Goal: Navigation & Orientation: Find specific page/section

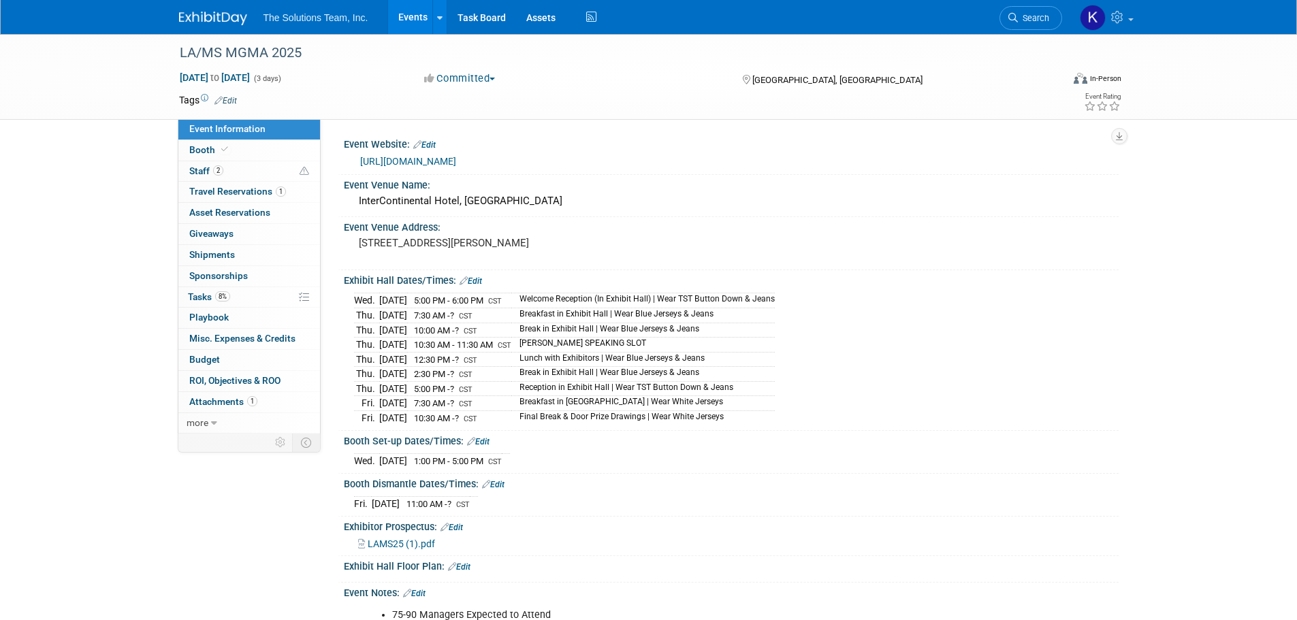
click at [445, 20] on link at bounding box center [439, 17] width 14 height 34
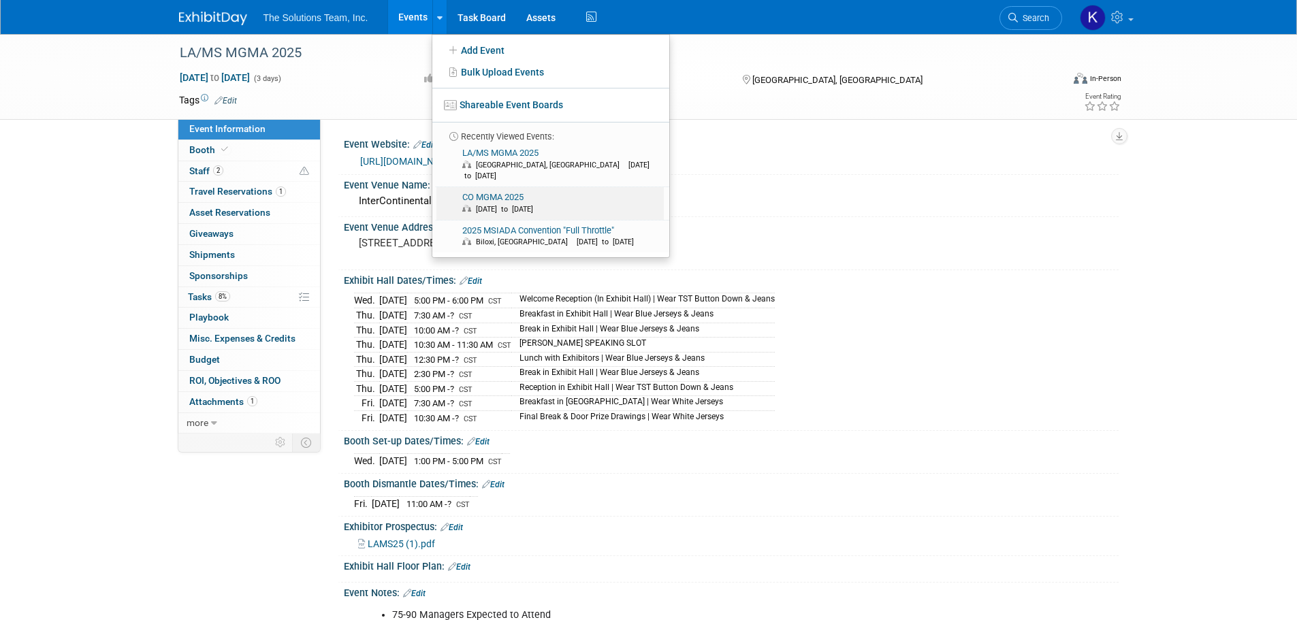
click at [518, 204] on span "[DATE] to [DATE]" at bounding box center [560, 209] width 197 height 11
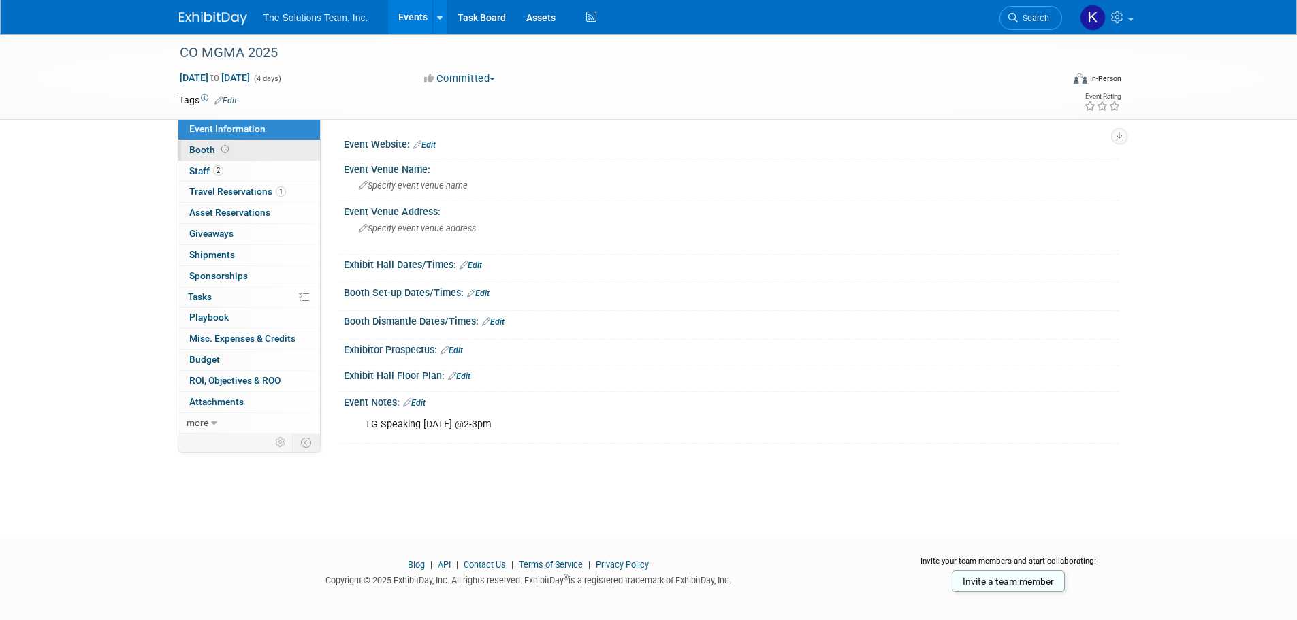
click at [256, 142] on link "Booth" at bounding box center [249, 150] width 142 height 20
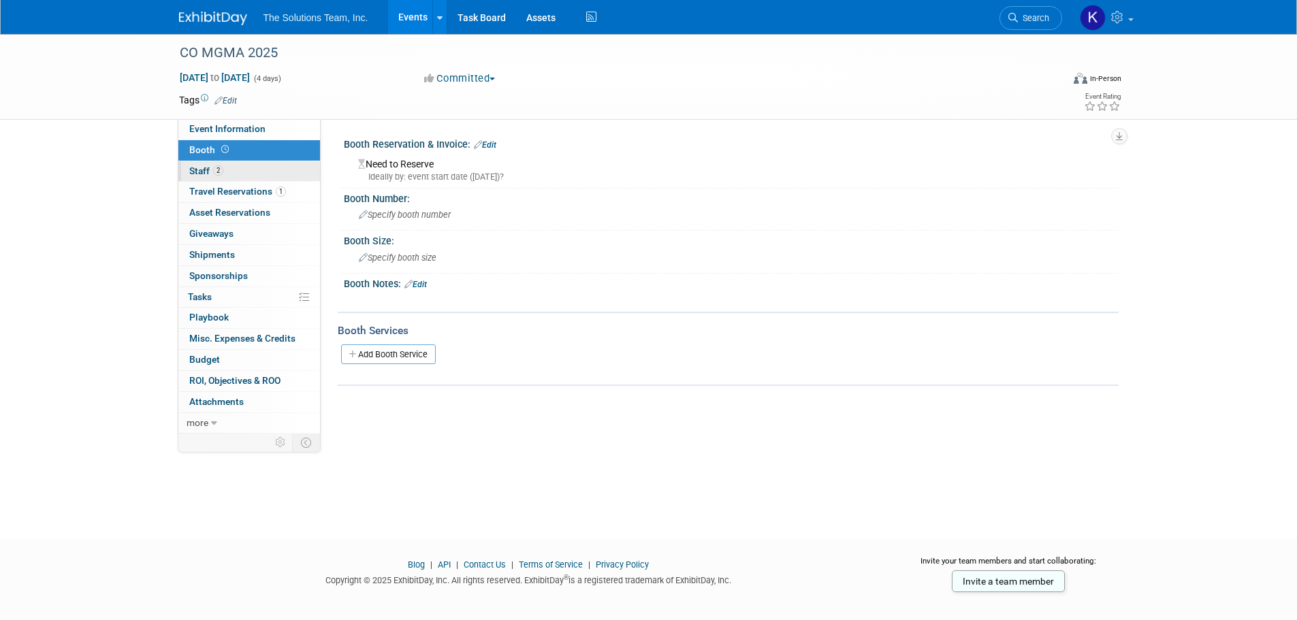
click at [252, 165] on link "2 Staff 2" at bounding box center [249, 171] width 142 height 20
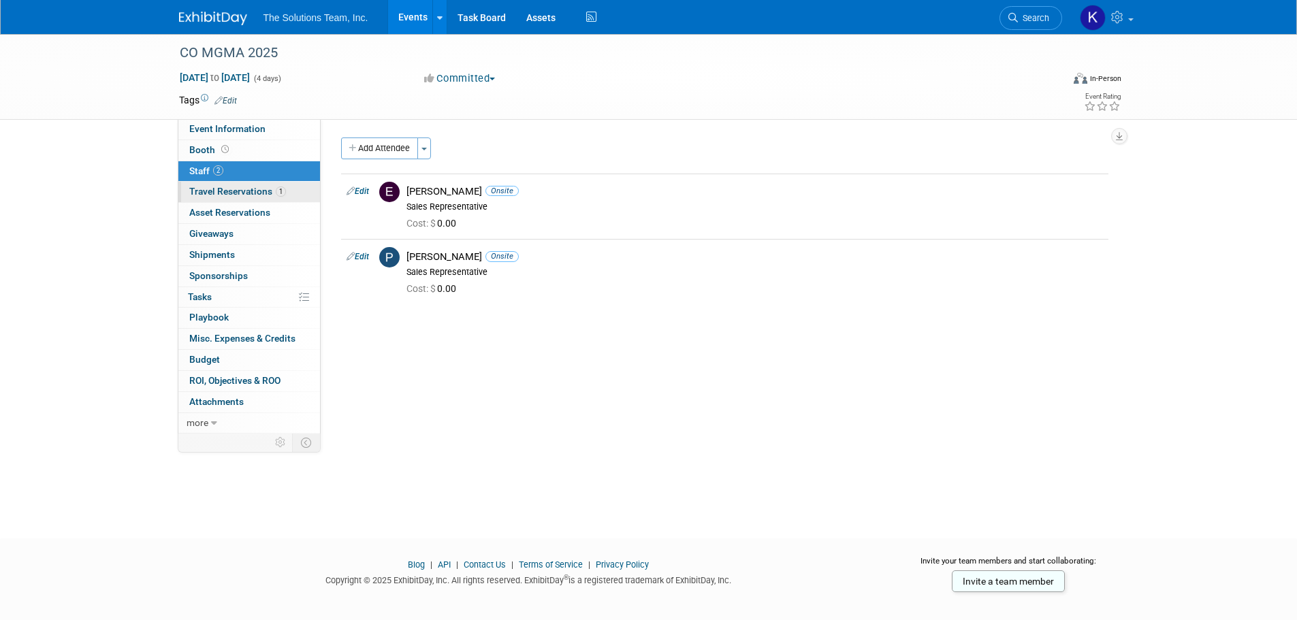
click at [257, 187] on span "Travel Reservations 1" at bounding box center [237, 191] width 97 height 11
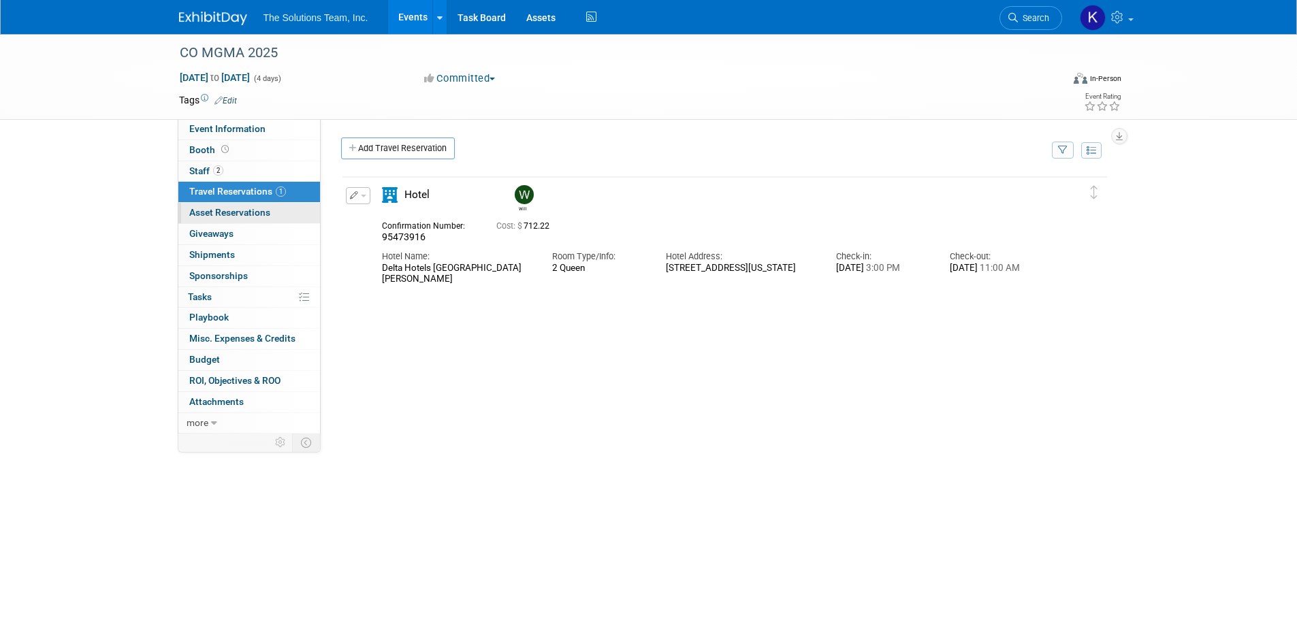
click at [259, 206] on link "0 Asset Reservations 0" at bounding box center [249, 213] width 142 height 20
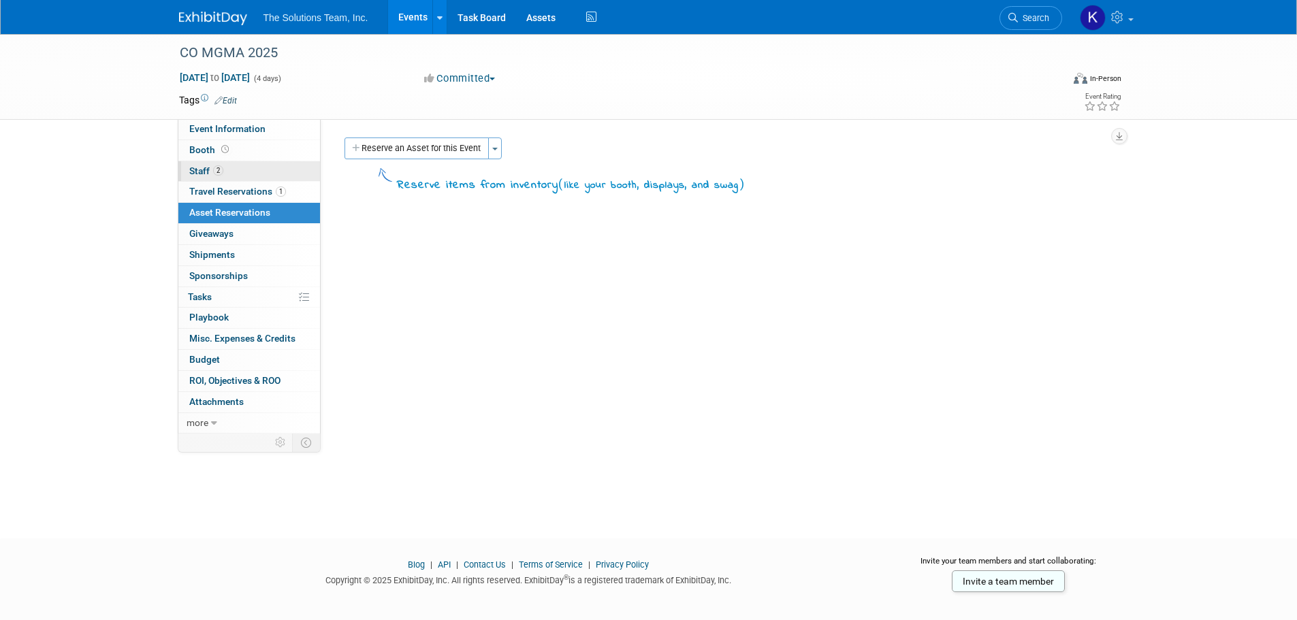
click at [257, 178] on link "2 Staff 2" at bounding box center [249, 171] width 142 height 20
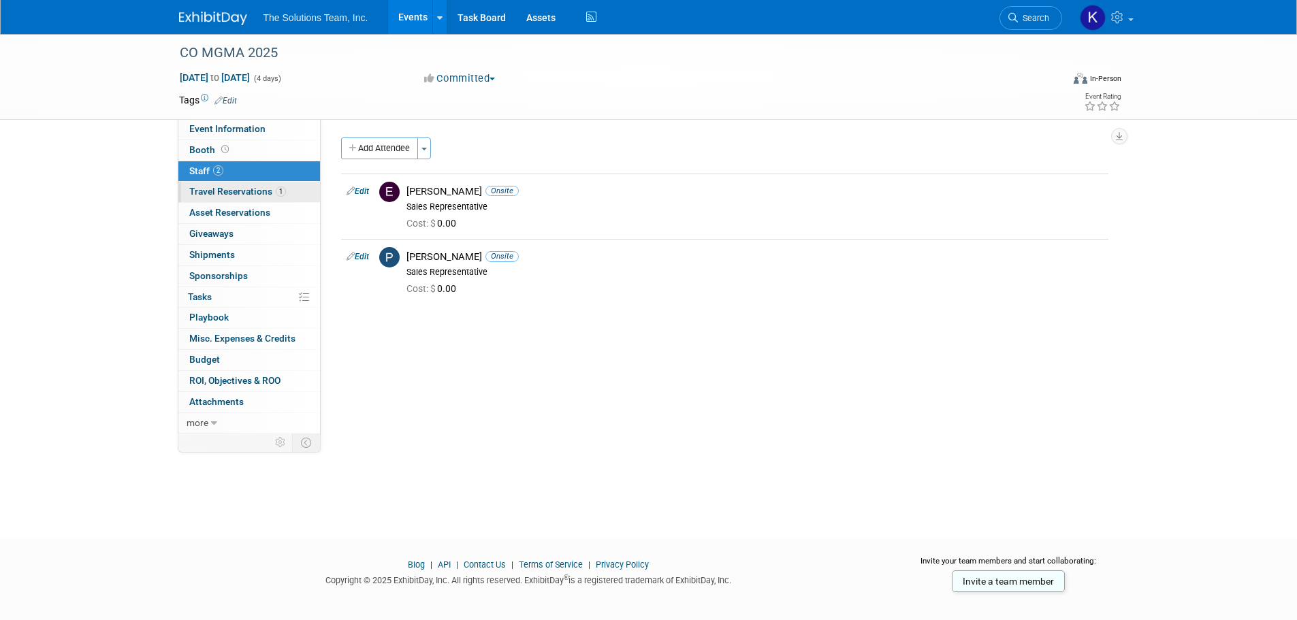
click at [257, 189] on span "Travel Reservations 1" at bounding box center [237, 191] width 97 height 11
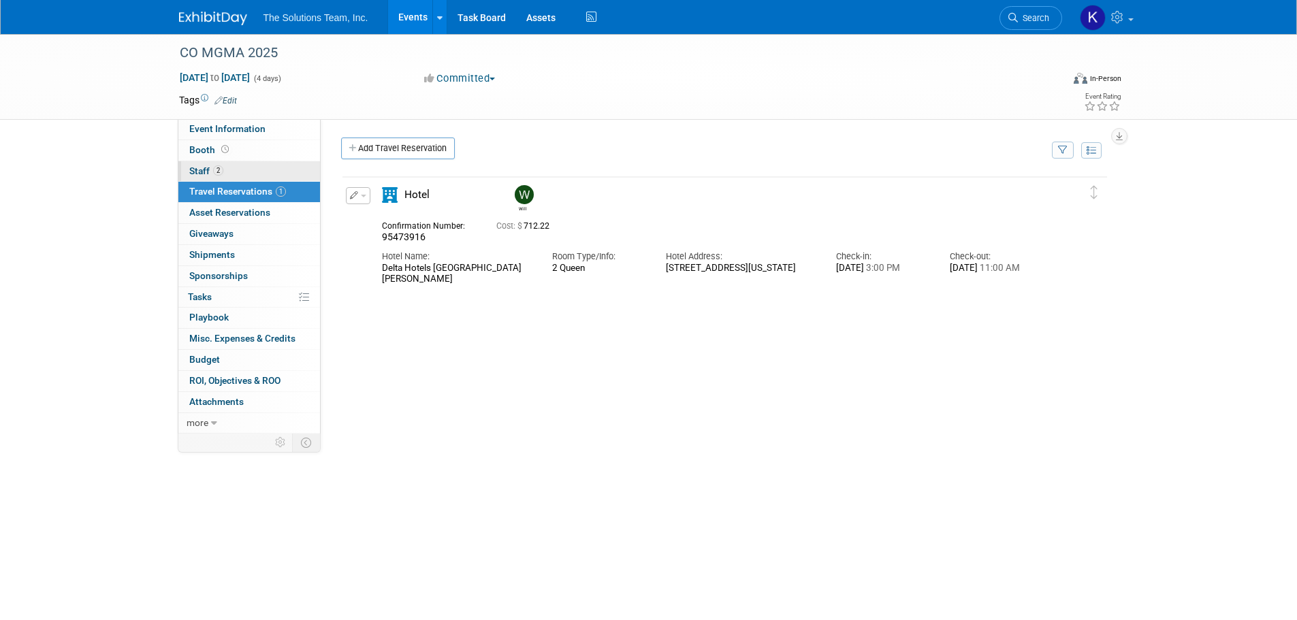
click at [248, 167] on link "2 Staff 2" at bounding box center [249, 171] width 142 height 20
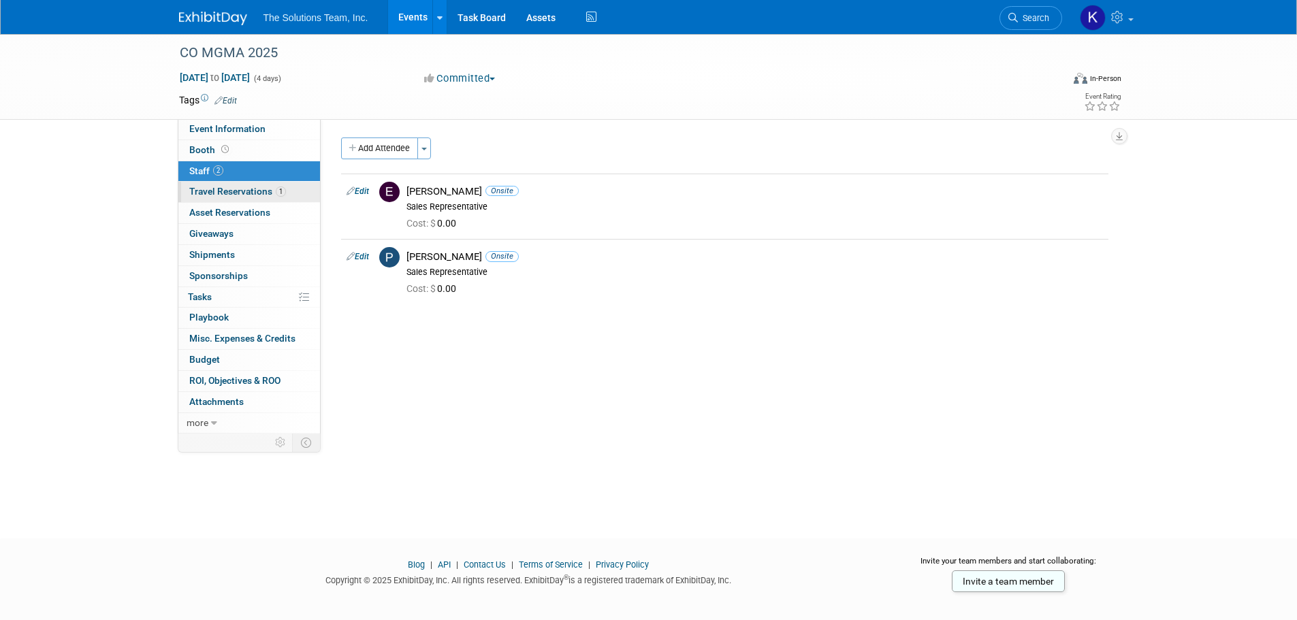
click at [305, 195] on link "1 Travel Reservations 1" at bounding box center [249, 192] width 142 height 20
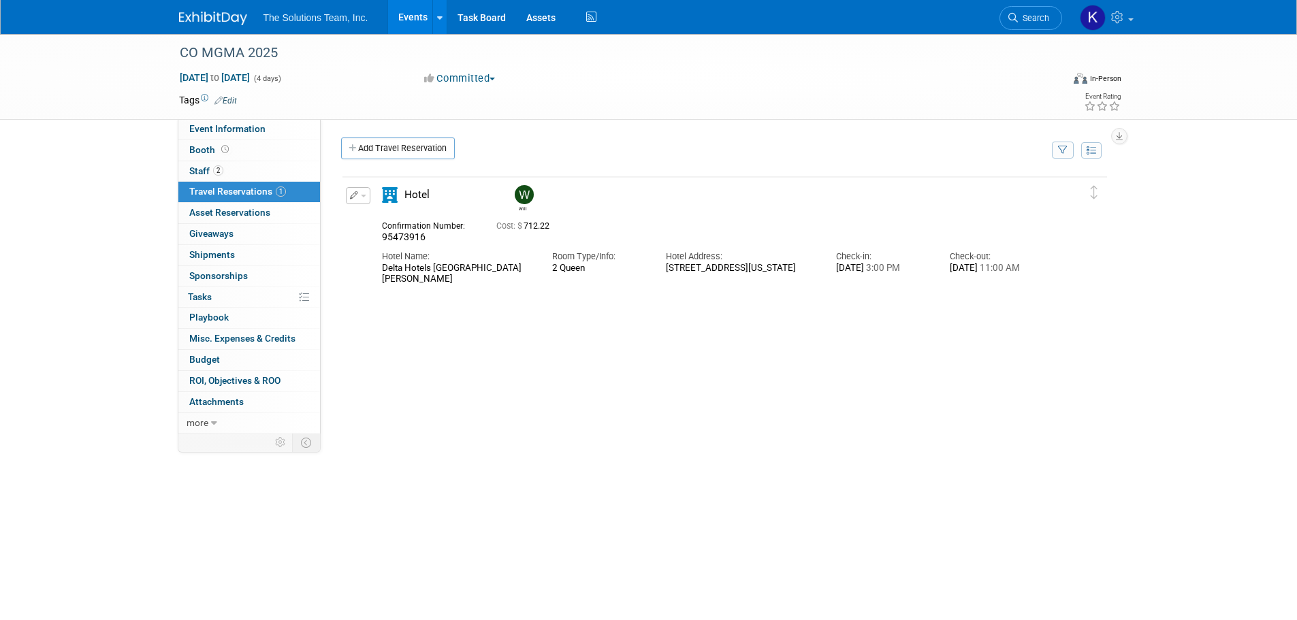
click at [262, 198] on link "1 Travel Reservations 1" at bounding box center [249, 192] width 142 height 20
click at [259, 211] on span "Asset Reservations 0" at bounding box center [229, 212] width 81 height 11
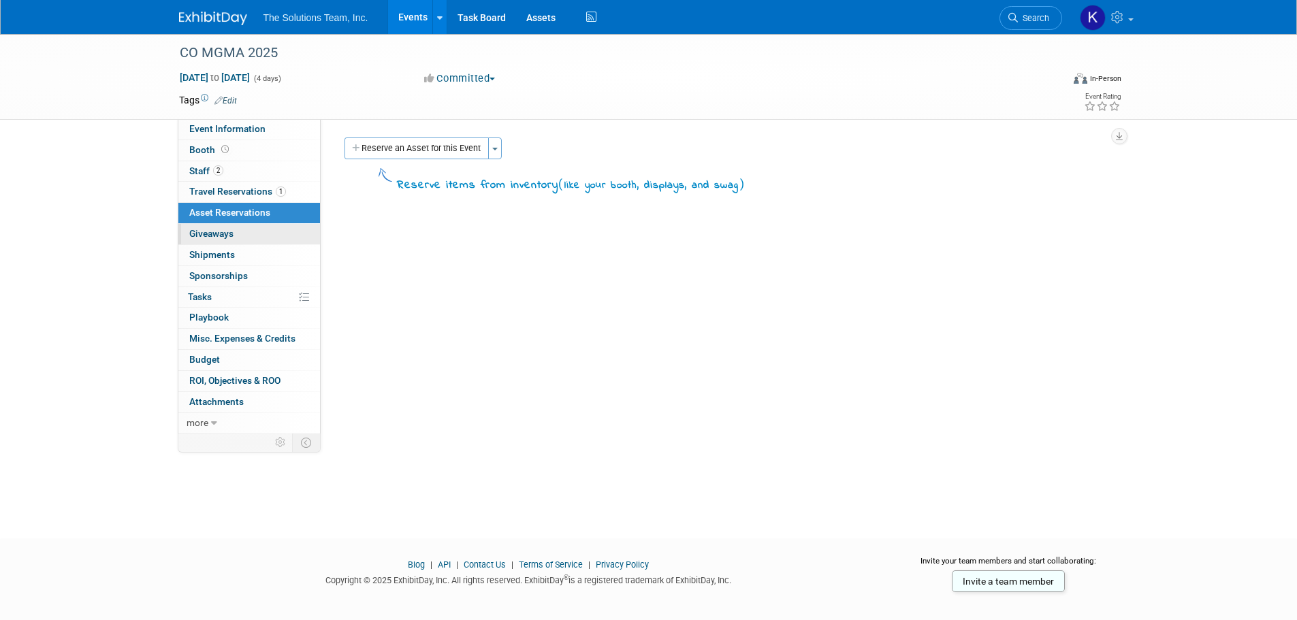
click at [256, 228] on link "0 Giveaways 0" at bounding box center [249, 234] width 142 height 20
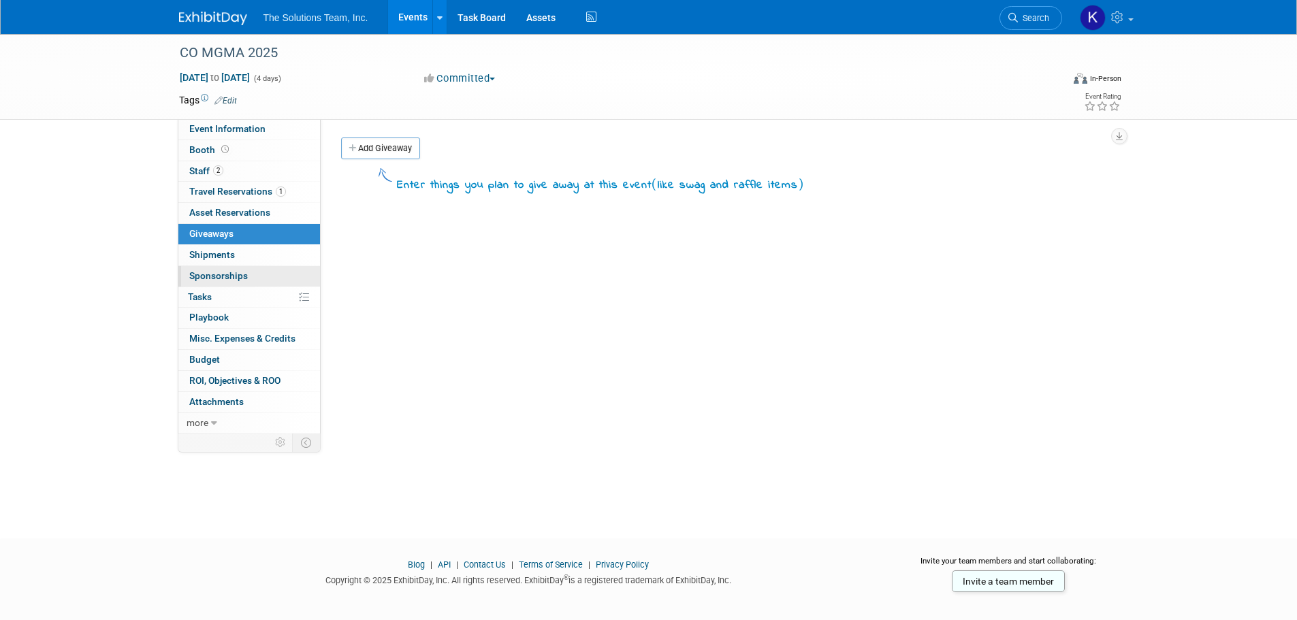
click at [251, 285] on link "0 Sponsorships 0" at bounding box center [249, 276] width 142 height 20
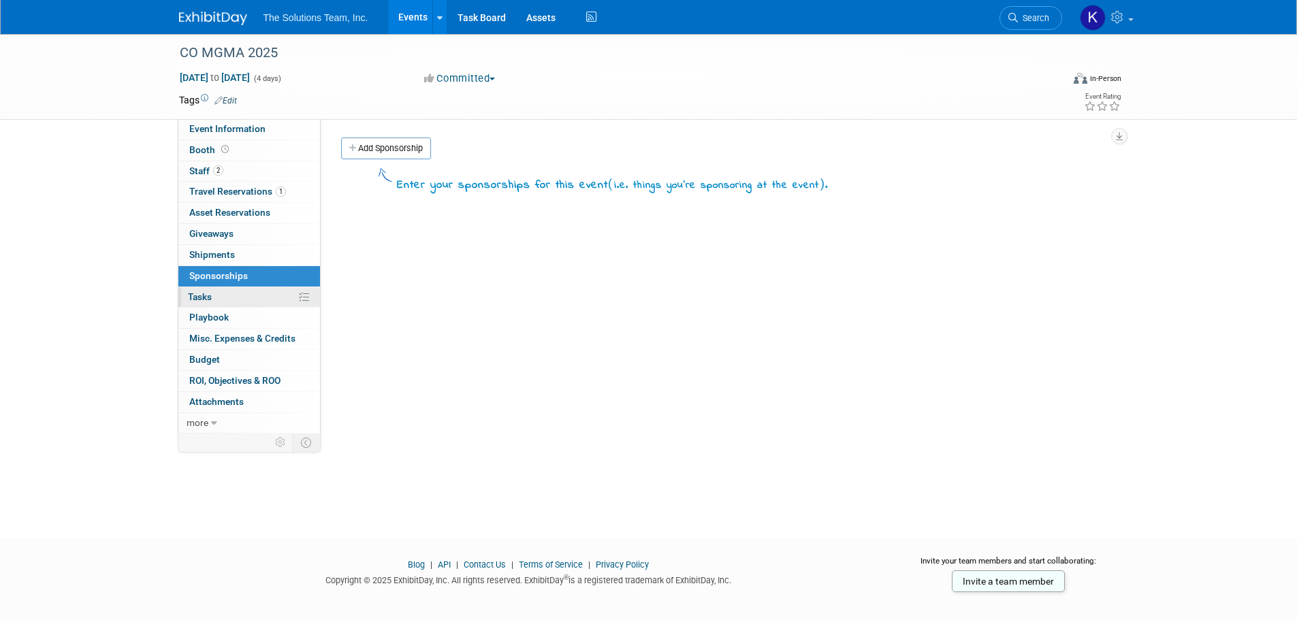
click at [251, 296] on link "0% Tasks 0%" at bounding box center [249, 297] width 142 height 20
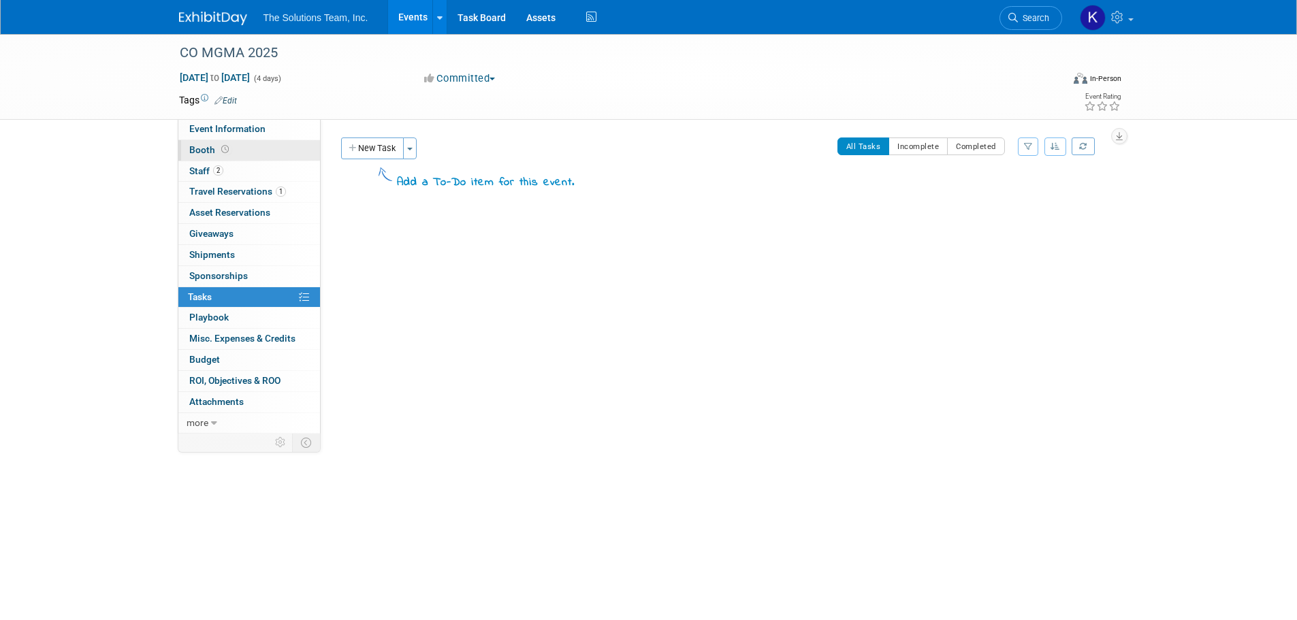
click at [270, 143] on link "Booth" at bounding box center [249, 150] width 142 height 20
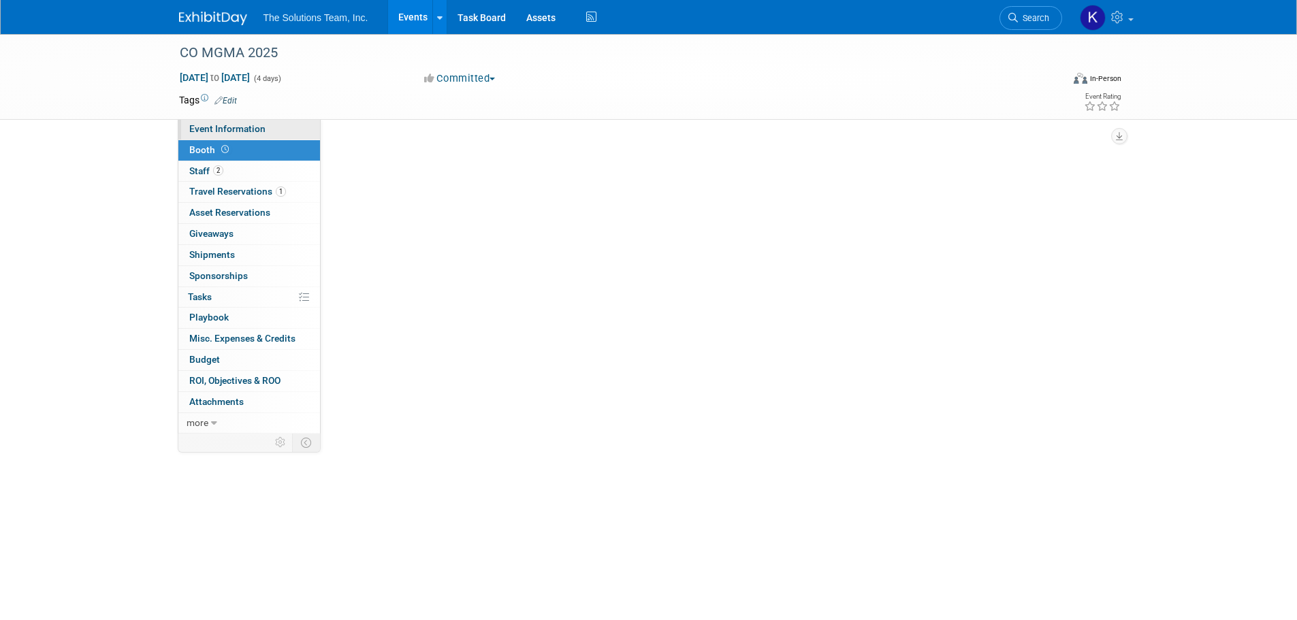
click at [270, 125] on link "Event Information" at bounding box center [249, 129] width 142 height 20
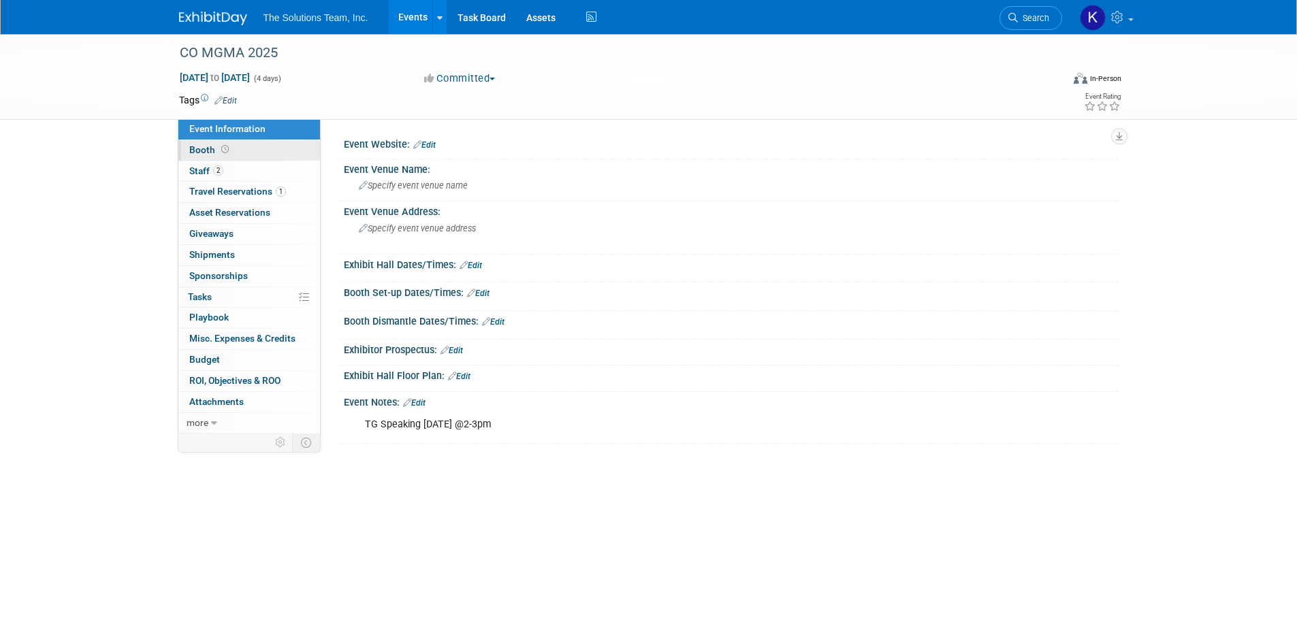
click at [268, 145] on link "Booth" at bounding box center [249, 150] width 142 height 20
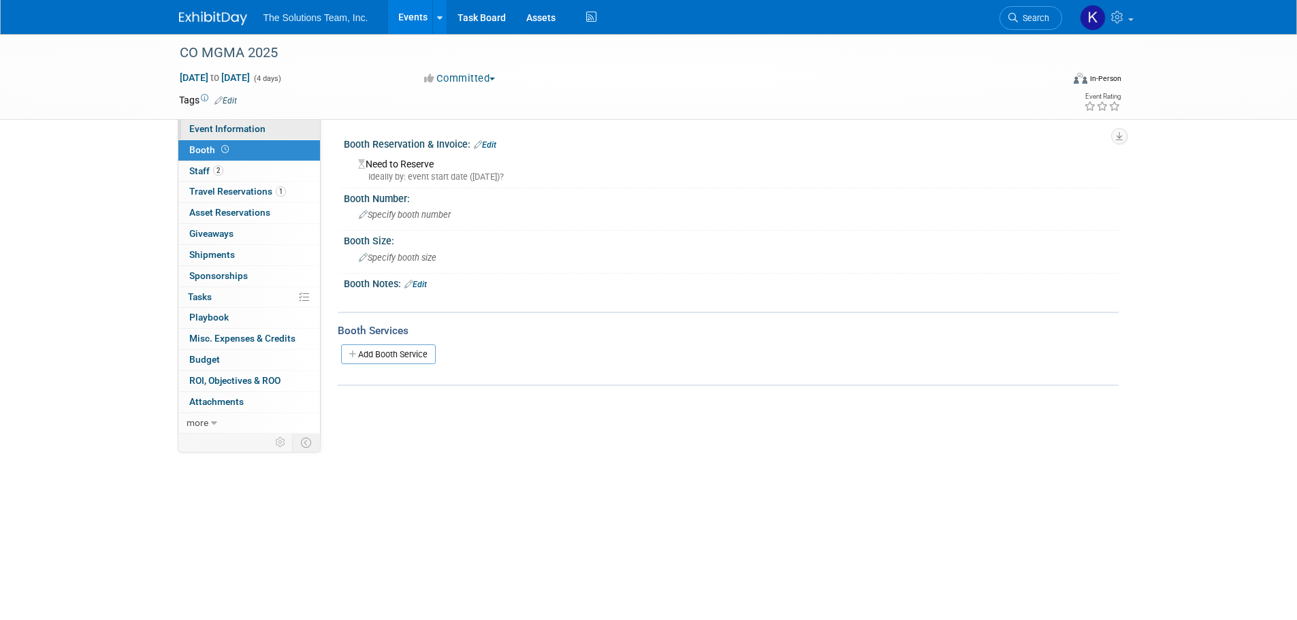
click at [270, 130] on link "Event Information" at bounding box center [249, 129] width 142 height 20
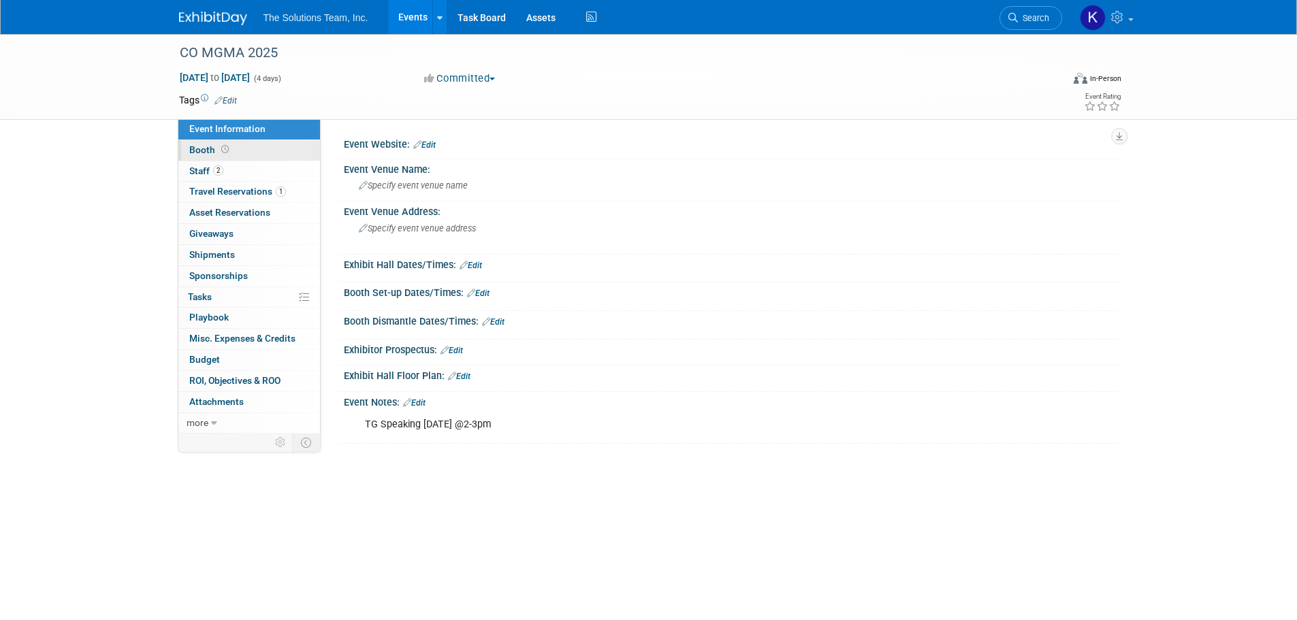
click at [268, 147] on link "Booth" at bounding box center [249, 150] width 142 height 20
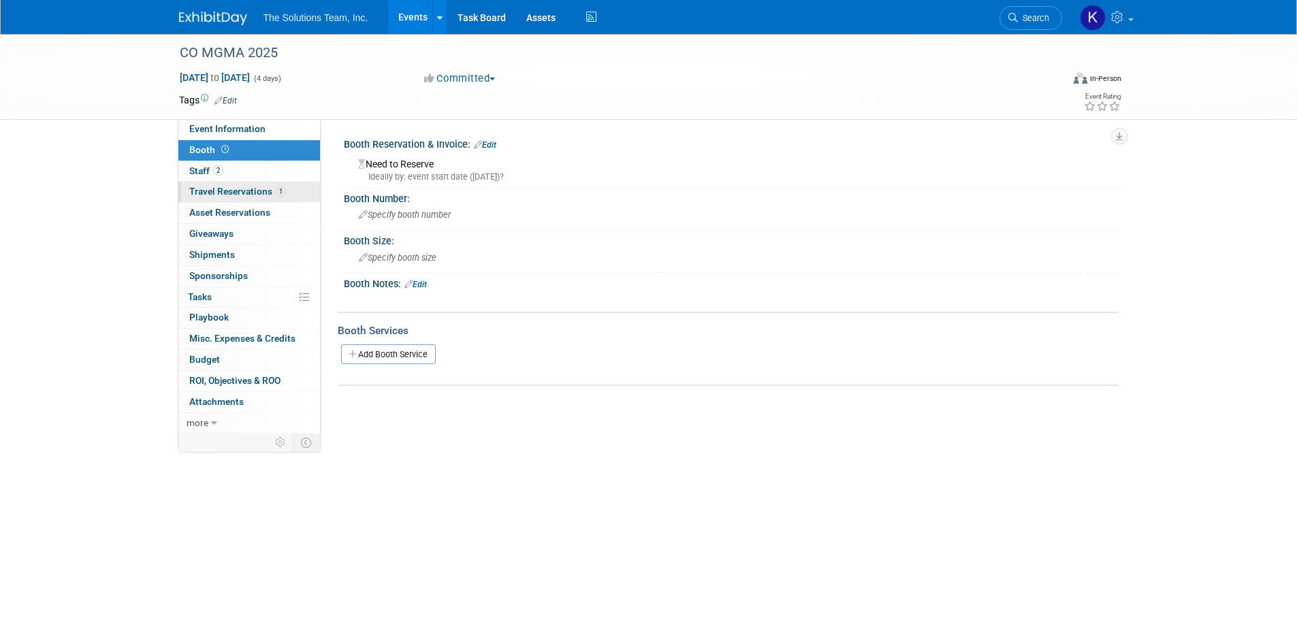
click at [270, 197] on link "1 Travel Reservations 1" at bounding box center [249, 192] width 142 height 20
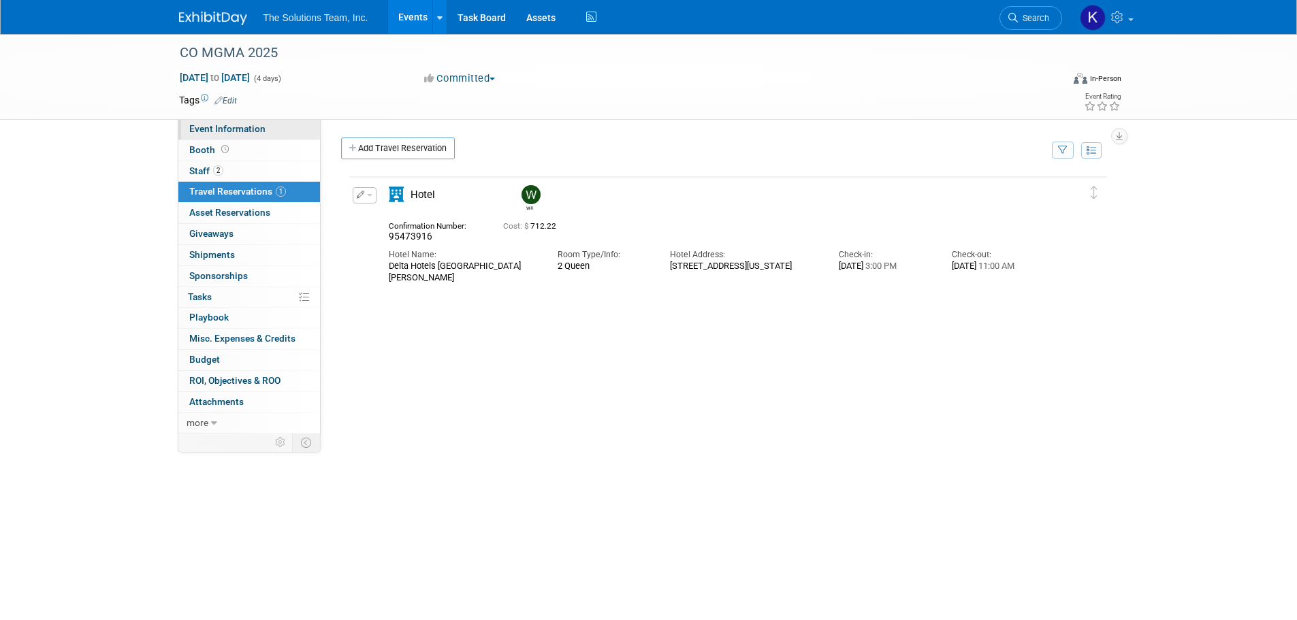
click at [273, 139] on link "Event Information" at bounding box center [249, 129] width 142 height 20
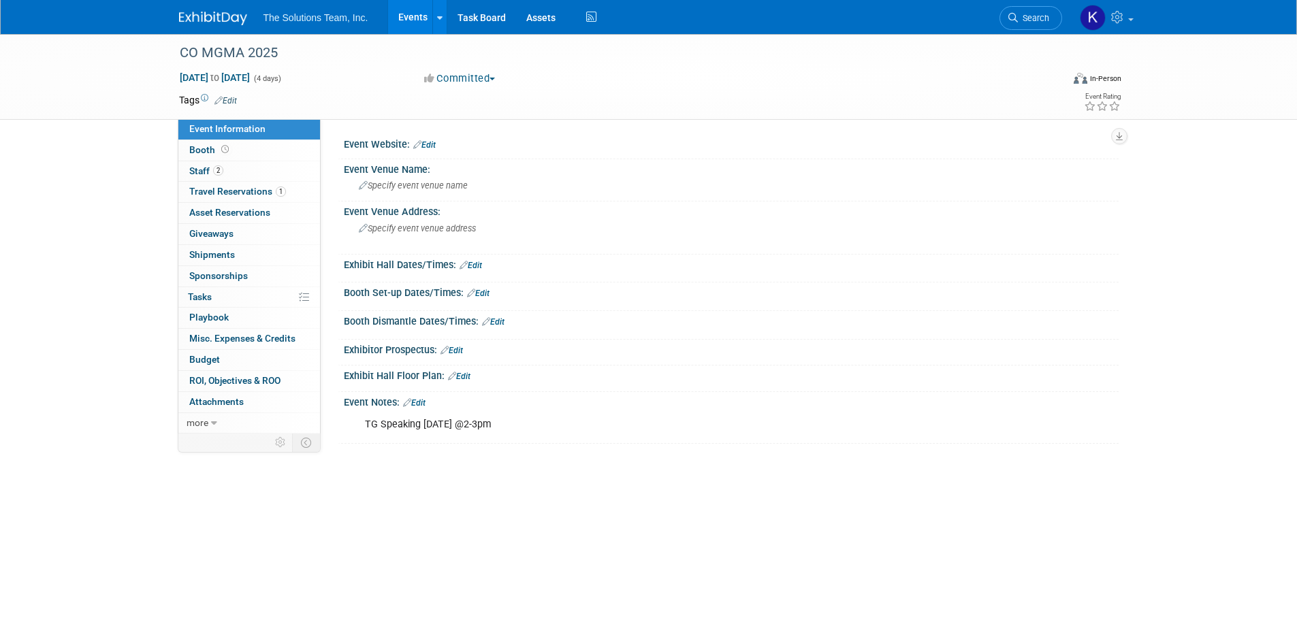
drag, startPoint x: 539, startPoint y: 422, endPoint x: 360, endPoint y: 425, distance: 178.4
click at [359, 425] on div "TG Speaking September 18th @2-3pm" at bounding box center [661, 424] width 613 height 27
click at [593, 427] on div "TG Speaking September 18th @2-3pm" at bounding box center [661, 424] width 613 height 27
drag, startPoint x: 573, startPoint y: 423, endPoint x: 208, endPoint y: 434, distance: 365.0
click at [208, 434] on div "Event Information Event Info Booth Booth 2 Staff 2 Staff 1 Travel Reservations …" at bounding box center [649, 239] width 960 height 410
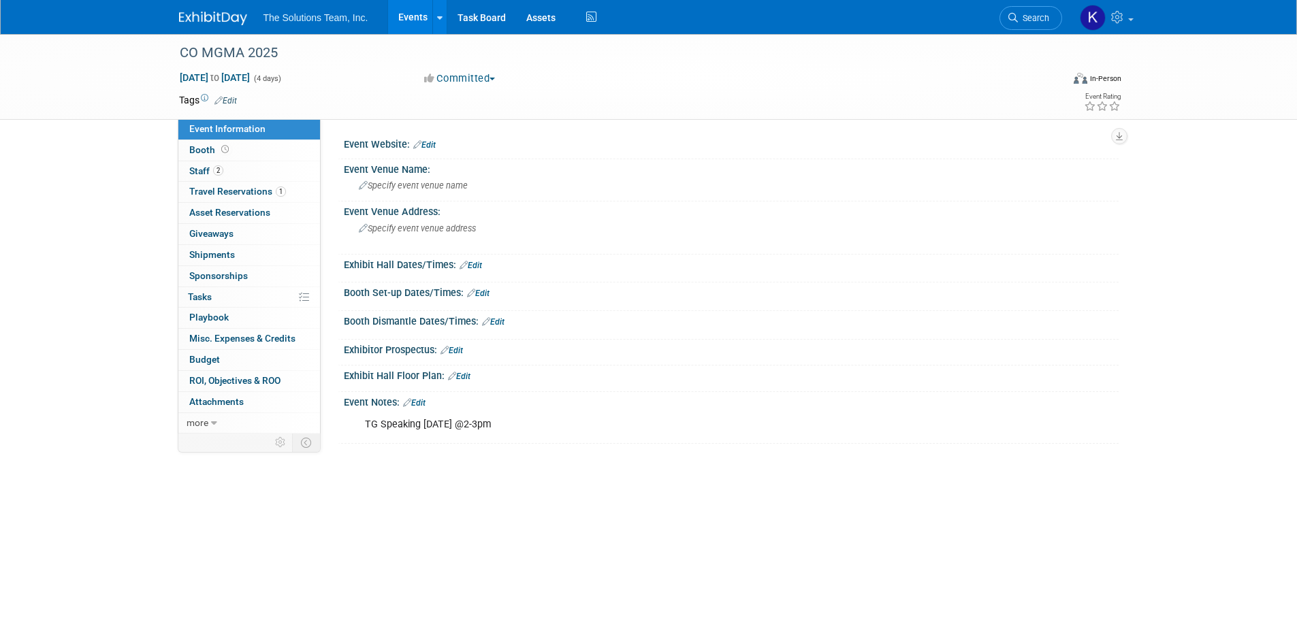
click at [626, 430] on div "TG Speaking September 18th @2-3pm" at bounding box center [661, 424] width 613 height 27
click at [575, 416] on div "TG Speaking September 18th @2-3pm" at bounding box center [661, 424] width 613 height 27
drag, startPoint x: 552, startPoint y: 423, endPoint x: 325, endPoint y: 430, distance: 226.8
click at [325, 430] on div "Event Website: Edit Event Venue Name: Specify event venue name Edit Save Changes" at bounding box center [720, 276] width 798 height 315
click at [692, 408] on div "TG Speaking September 18th @2-3pm X" at bounding box center [730, 411] width 758 height 7
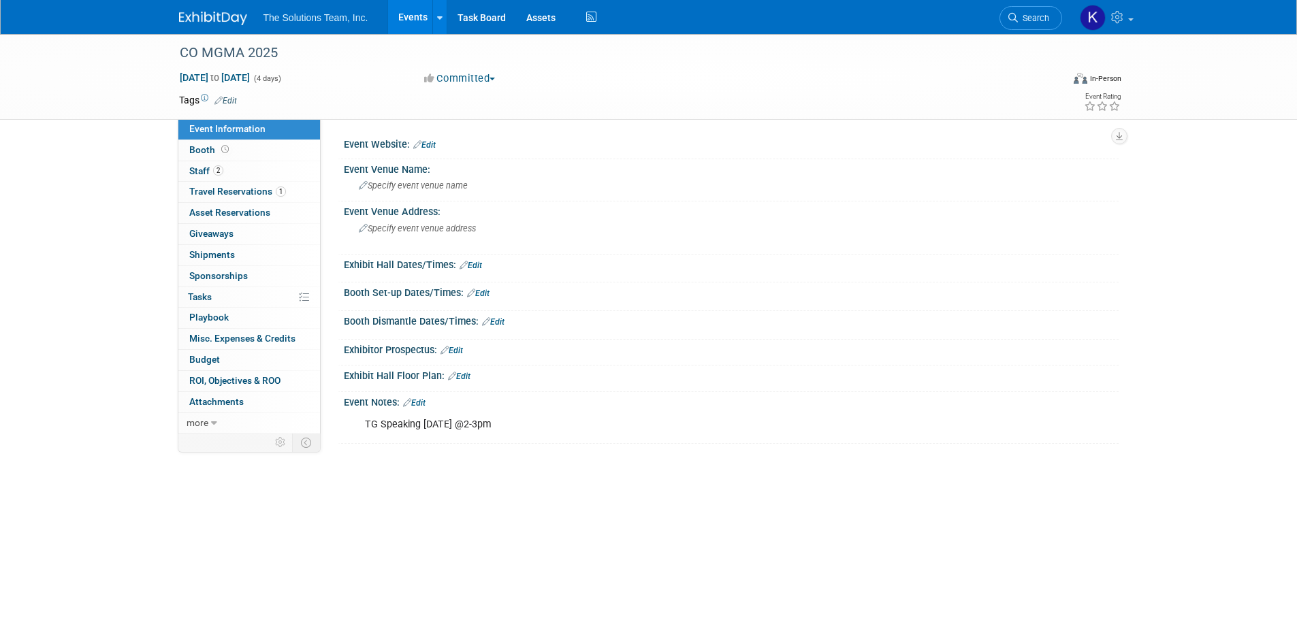
drag, startPoint x: 617, startPoint y: 422, endPoint x: 549, endPoint y: 398, distance: 71.7
click at [616, 421] on div "TG Speaking September 18th @2-3pm" at bounding box center [661, 424] width 613 height 27
click at [528, 404] on div "Event Notes: Edit" at bounding box center [731, 401] width 775 height 18
click at [530, 425] on div "TG Speaking September 18th @2-3pm" at bounding box center [661, 424] width 613 height 27
